Goal: Check status: Check status

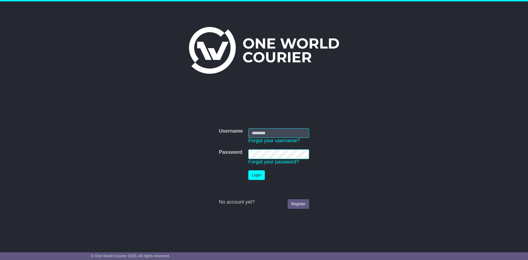
type input "**********"
click at [258, 174] on button "Login" at bounding box center [256, 175] width 17 height 10
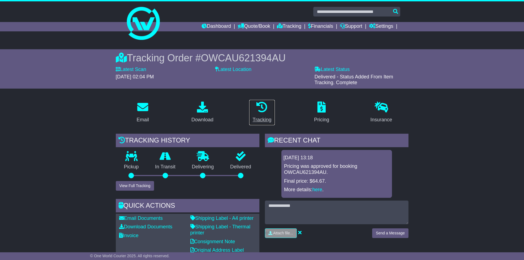
click at [261, 111] on icon at bounding box center [261, 107] width 11 height 11
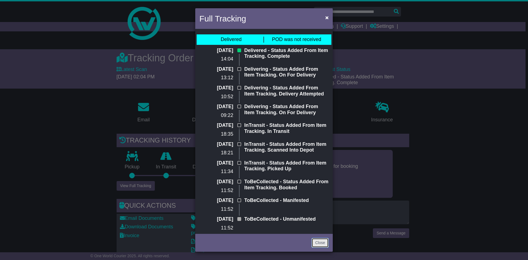
click at [317, 242] on link "Close" at bounding box center [320, 243] width 17 height 10
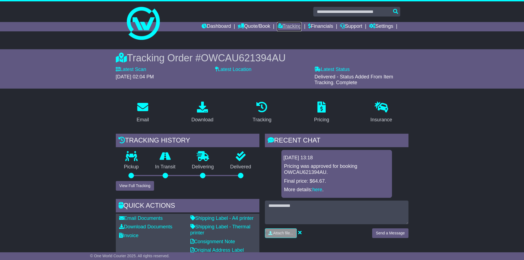
click at [280, 26] on link "Tracking" at bounding box center [289, 26] width 24 height 9
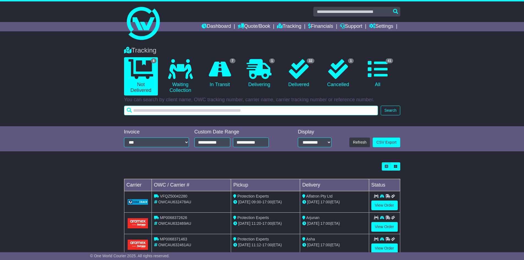
click at [182, 110] on input "text" at bounding box center [251, 111] width 254 height 10
paste input "**********"
type input "**********"
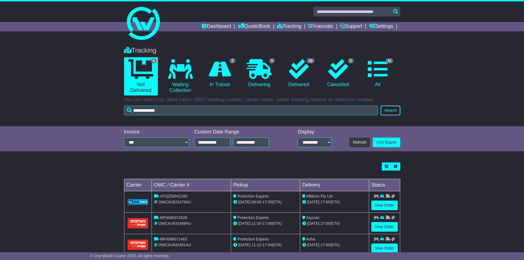
click at [392, 110] on button "Search" at bounding box center [390, 111] width 19 height 10
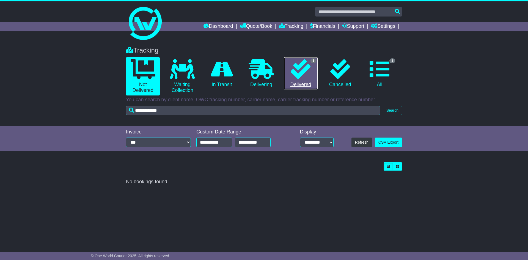
click at [301, 75] on icon at bounding box center [301, 69] width 20 height 20
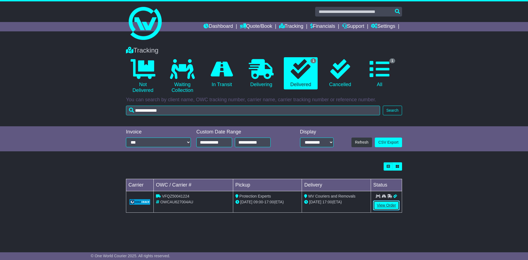
click at [387, 204] on link "View Order" at bounding box center [386, 206] width 26 height 10
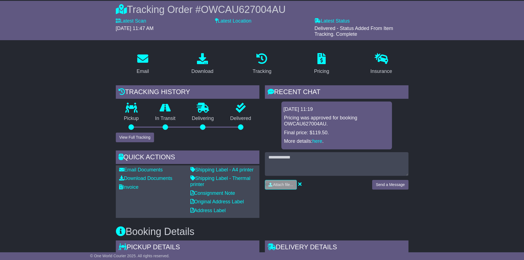
scroll to position [55, 0]
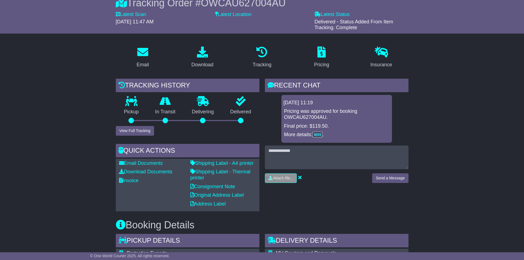
click at [319, 134] on link "here" at bounding box center [318, 135] width 10 height 6
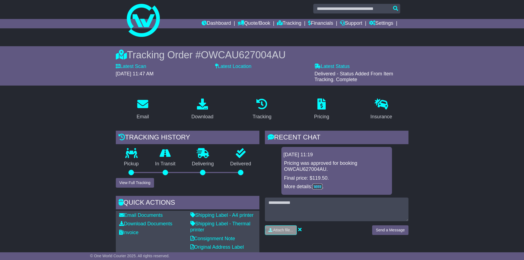
scroll to position [0, 0]
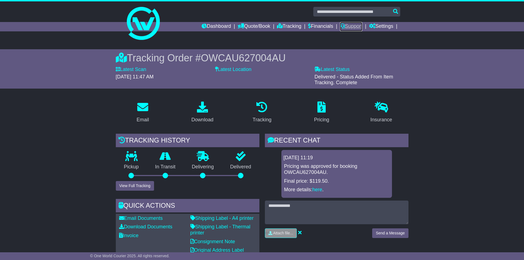
click at [351, 26] on link "Support" at bounding box center [351, 26] width 22 height 9
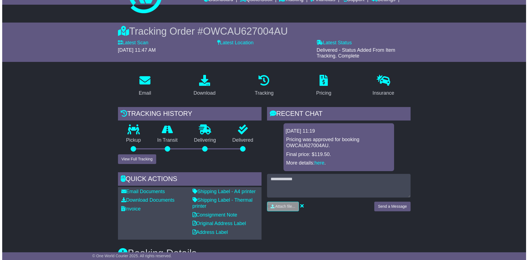
scroll to position [26, 0]
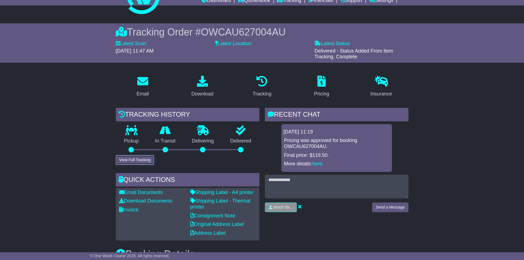
click at [144, 159] on button "View Full Tracking" at bounding box center [135, 160] width 38 height 10
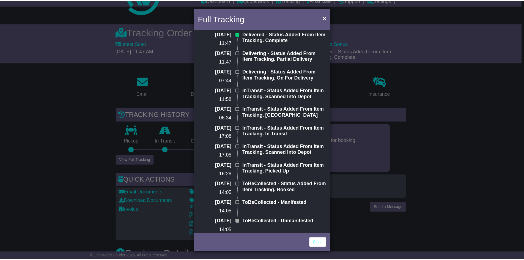
scroll to position [26, 0]
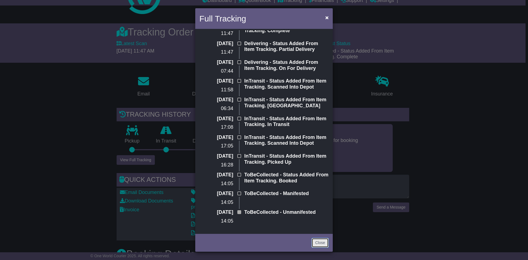
click at [316, 242] on link "Close" at bounding box center [320, 243] width 17 height 10
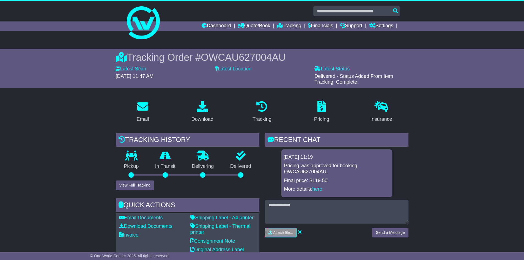
scroll to position [0, 0]
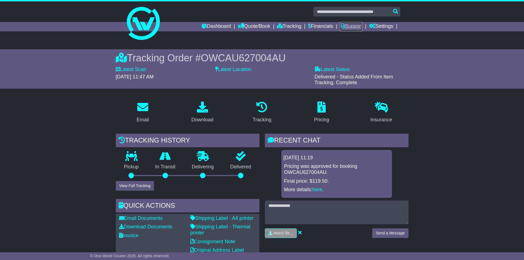
click at [356, 26] on link "Support" at bounding box center [351, 26] width 22 height 9
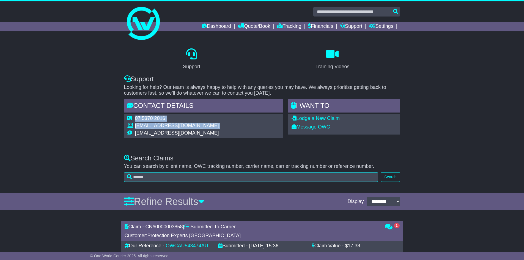
drag, startPoint x: 136, startPoint y: 132, endPoint x: 219, endPoint y: 133, distance: 83.4
click at [219, 133] on div "07 5370 2016 [EMAIL_ADDRESS][DOMAIN_NAME] [EMAIL_ADDRESS][DOMAIN_NAME]" at bounding box center [203, 126] width 159 height 24
copy table "07 5370 2016 [EMAIL_ADDRESS][DOMAIN_NAME]"
